Goal: Transaction & Acquisition: Purchase product/service

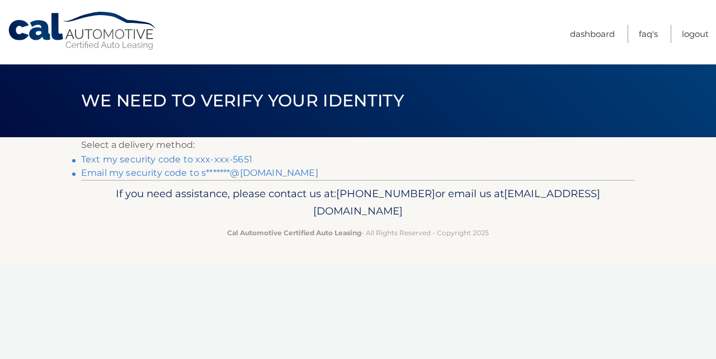
click at [178, 161] on link "Text my security code to xxx-xxx-5651" at bounding box center [166, 159] width 171 height 11
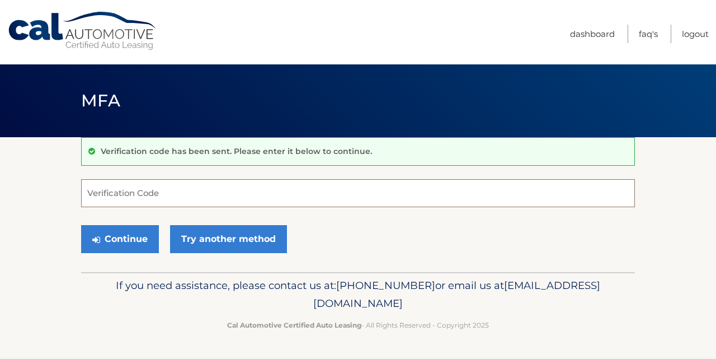
click at [160, 197] on input "Verification Code" at bounding box center [358, 193] width 554 height 28
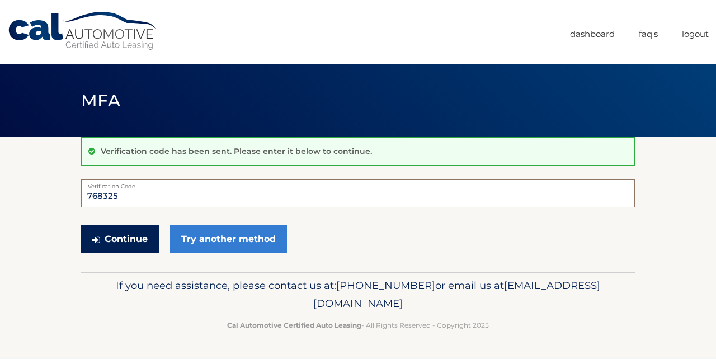
type input "768325"
click at [148, 235] on button "Continue" at bounding box center [120, 239] width 78 height 28
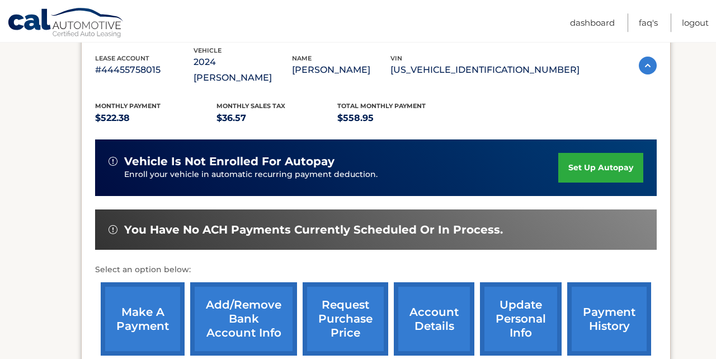
scroll to position [204, 0]
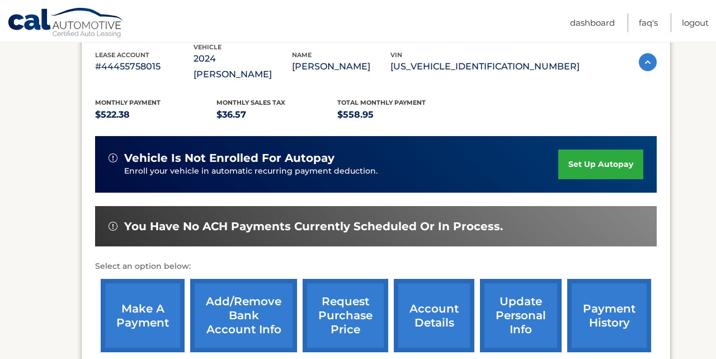
click at [138, 297] on link "make a payment" at bounding box center [143, 315] width 84 height 73
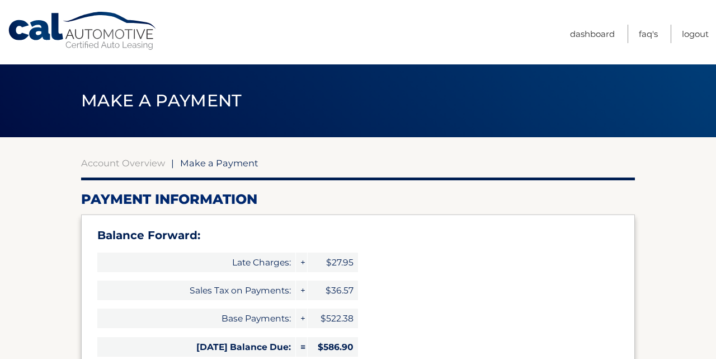
select select "MGQzZDY5OGItYTY2YS00OGExLWE1Y2QtODY0OTI2OTI0NGQ1"
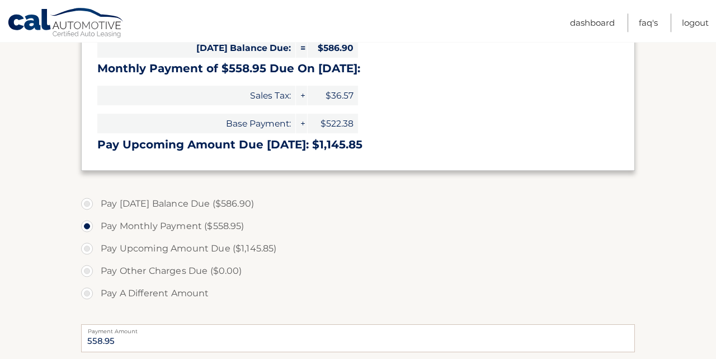
scroll to position [320, 0]
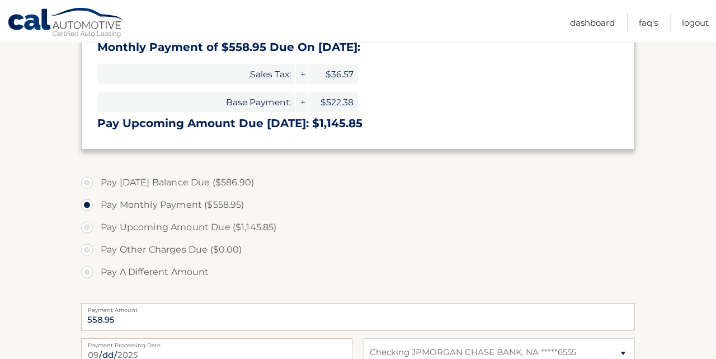
click at [90, 184] on label "Pay Today's Balance Due ($586.90)" at bounding box center [358, 182] width 554 height 22
click at [90, 184] on input "Pay Today's Balance Due ($586.90)" at bounding box center [91, 180] width 11 height 18
radio input "true"
type input "586.90"
click at [86, 194] on input "Pay Monthly Payment ($558.95)" at bounding box center [91, 203] width 11 height 18
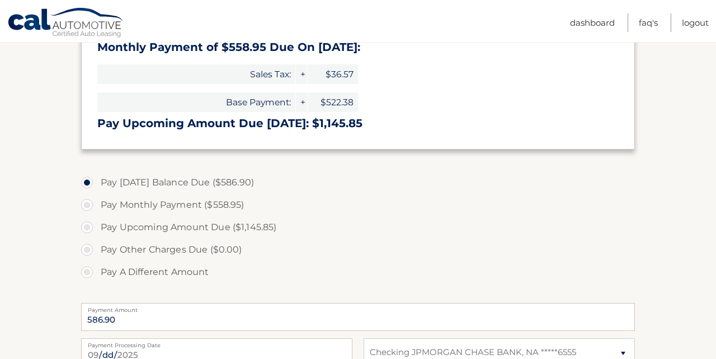
radio input "true"
type input "558.95"
click at [86, 216] on input "Pay Upcoming Amount Due ($1,145.85)" at bounding box center [91, 225] width 11 height 18
radio input "true"
type input "1145.85"
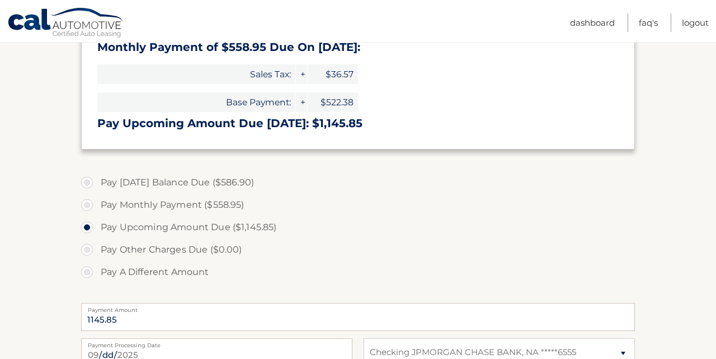
click at [86, 261] on input "Pay A Different Amount" at bounding box center [91, 270] width 11 height 18
radio input "true"
type input "5"
click at [88, 183] on label "Pay Today's Balance Due ($586.90)" at bounding box center [358, 182] width 554 height 22
click at [88, 183] on input "Pay Today's Balance Due ($586.90)" at bounding box center [91, 180] width 11 height 18
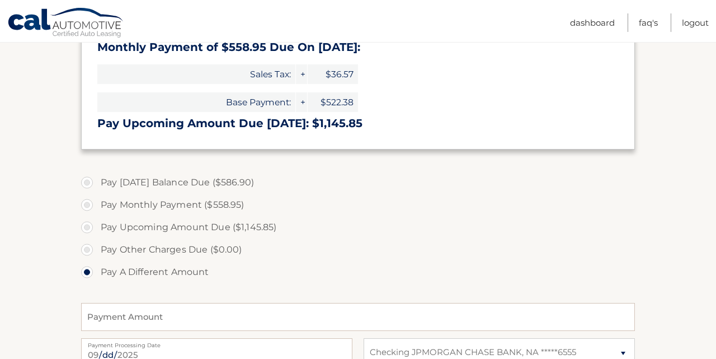
radio input "true"
type input "586.90"
click at [480, 229] on label "Pay Upcoming Amount Due ($1,145.85)" at bounding box center [358, 227] width 554 height 22
click at [97, 229] on input "Pay Upcoming Amount Due ($1,145.85)" at bounding box center [91, 225] width 11 height 18
radio input "true"
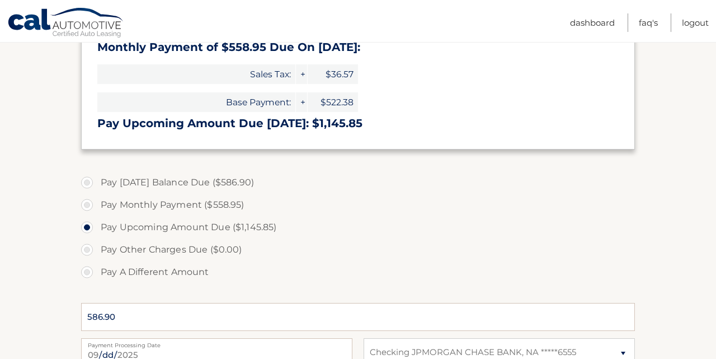
type input "1145.85"
click at [406, 185] on label "Pay Today's Balance Due ($586.90)" at bounding box center [358, 182] width 554 height 22
click at [97, 185] on input "Pay Today's Balance Due ($586.90)" at bounding box center [91, 180] width 11 height 18
radio input "true"
type input "586.90"
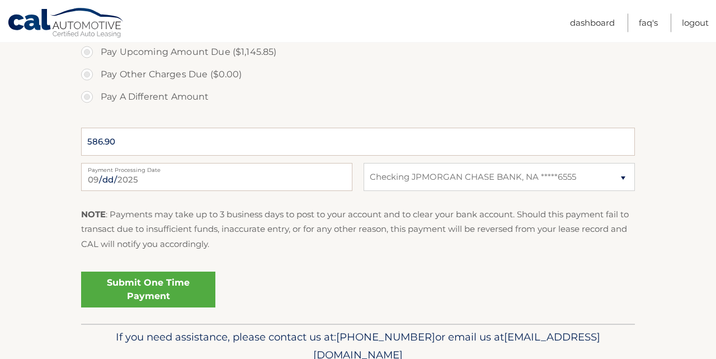
scroll to position [494, 0]
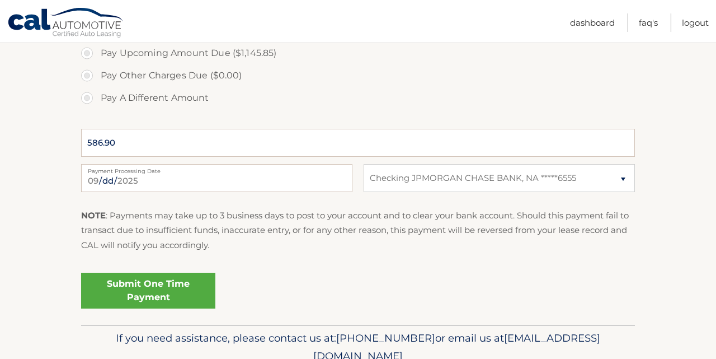
click at [166, 285] on link "Submit One Time Payment" at bounding box center [148, 290] width 134 height 36
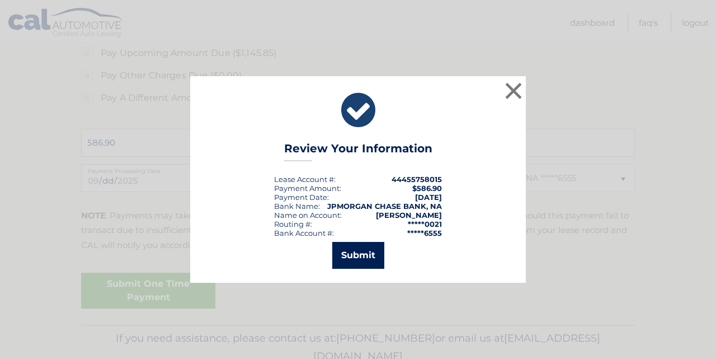
click at [375, 254] on button "Submit" at bounding box center [358, 255] width 52 height 27
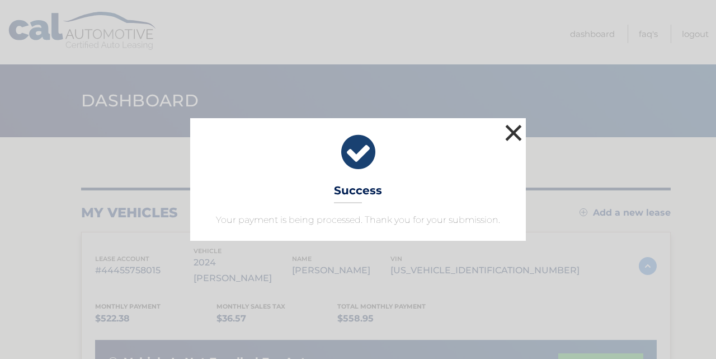
click at [520, 131] on button "×" at bounding box center [513, 132] width 22 height 22
